Goal: Information Seeking & Learning: Learn about a topic

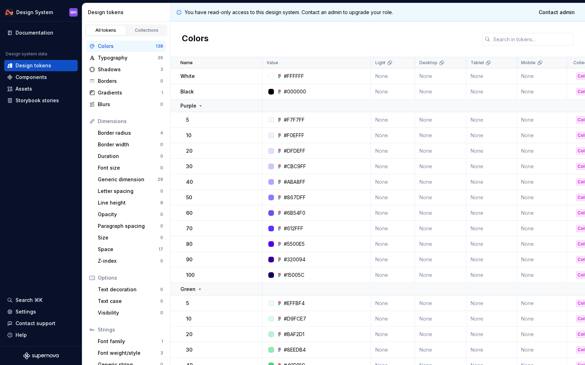
click at [39, 75] on div "Components" at bounding box center [31, 77] width 31 height 7
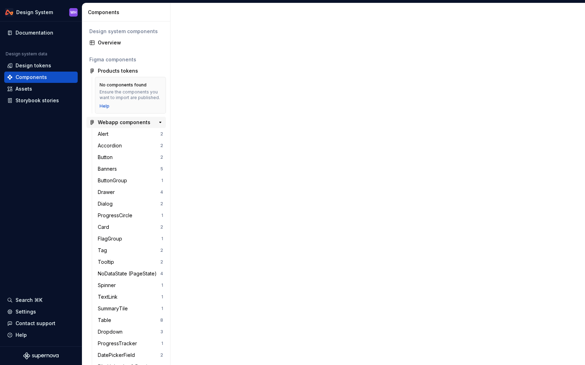
click at [115, 80] on div "No components found Ensure the components you want to import are published. Help" at bounding box center [130, 95] width 71 height 37
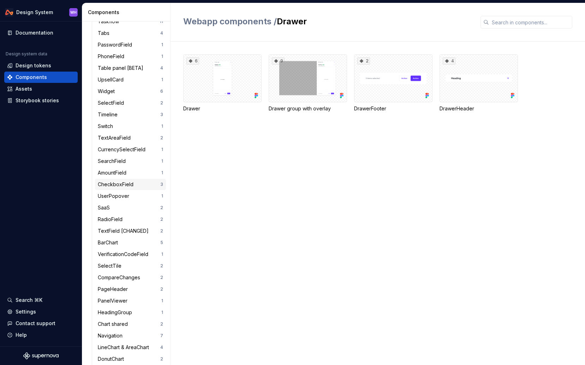
scroll to position [427, 0]
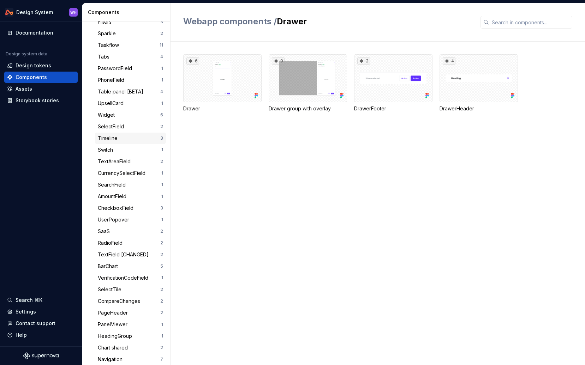
click at [120, 142] on div "Timeline" at bounding box center [129, 138] width 62 height 7
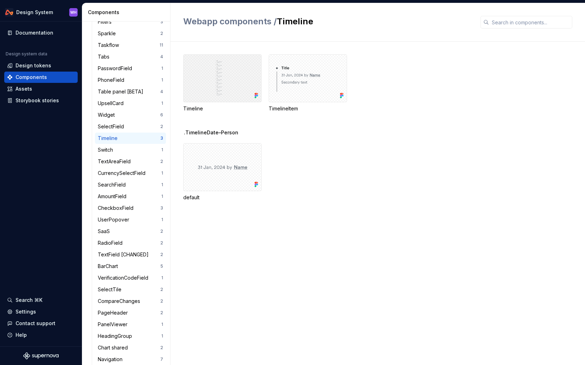
click at [236, 86] on div at bounding box center [222, 78] width 78 height 48
click at [276, 87] on div at bounding box center [307, 78] width 78 height 48
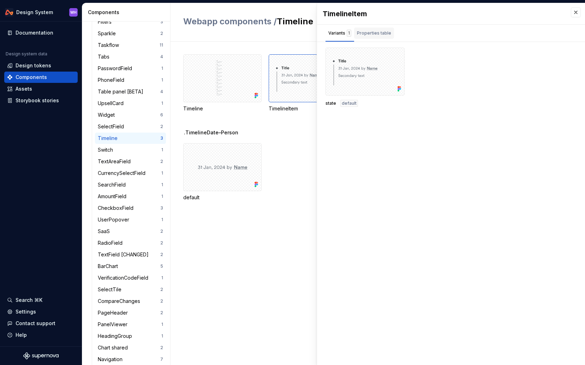
click at [375, 26] on button "Properties table" at bounding box center [374, 33] width 40 height 17
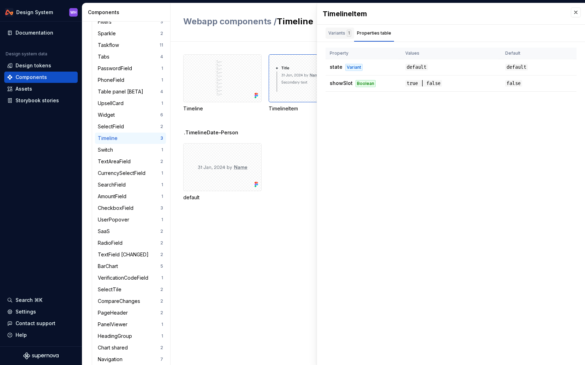
click at [333, 34] on div "Variants 1" at bounding box center [339, 33] width 23 height 7
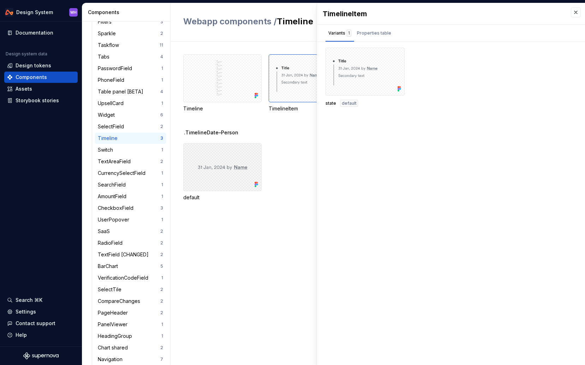
click at [237, 173] on div at bounding box center [222, 167] width 78 height 48
click at [574, 17] on button "button" at bounding box center [575, 12] width 10 height 10
